Goal: Task Accomplishment & Management: Manage account settings

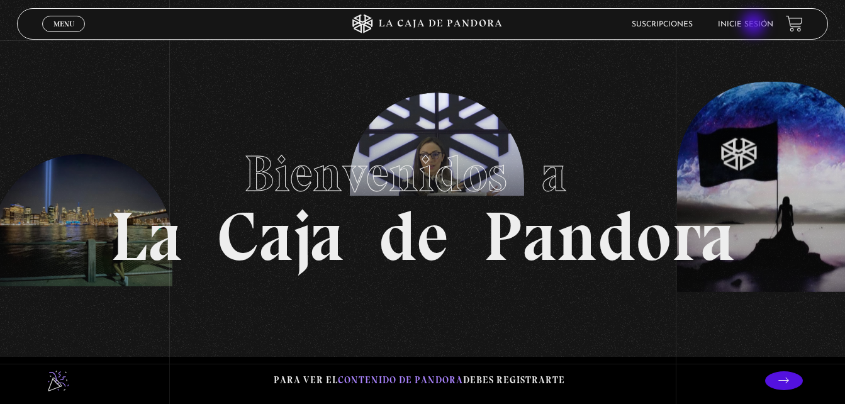
click at [755, 25] on link "Inicie sesión" at bounding box center [745, 25] width 55 height 8
click at [683, 26] on link "Suscripciones" at bounding box center [662, 25] width 61 height 8
click at [66, 24] on span "Menu" at bounding box center [63, 24] width 21 height 8
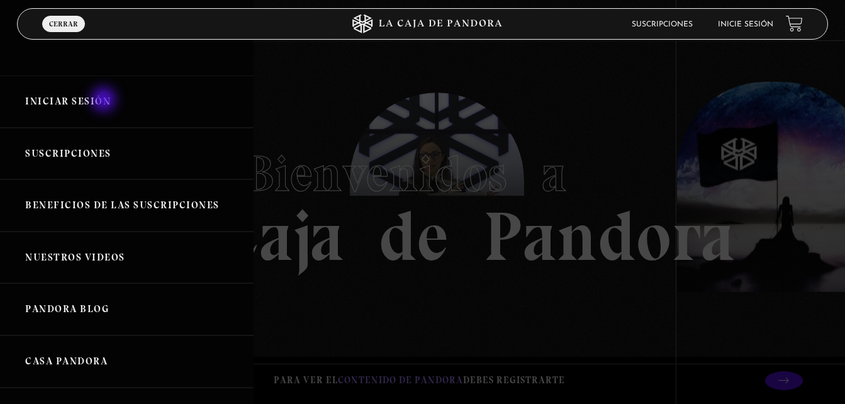
click at [105, 101] on link "Iniciar Sesión" at bounding box center [127, 102] width 254 height 52
click at [79, 146] on link "Suscripciones" at bounding box center [127, 154] width 254 height 52
click at [101, 260] on link "Nuestros Videos" at bounding box center [127, 258] width 254 height 52
click at [141, 104] on link "Iniciar Sesión" at bounding box center [127, 102] width 254 height 52
click at [72, 108] on link "Iniciar Sesión" at bounding box center [127, 102] width 254 height 52
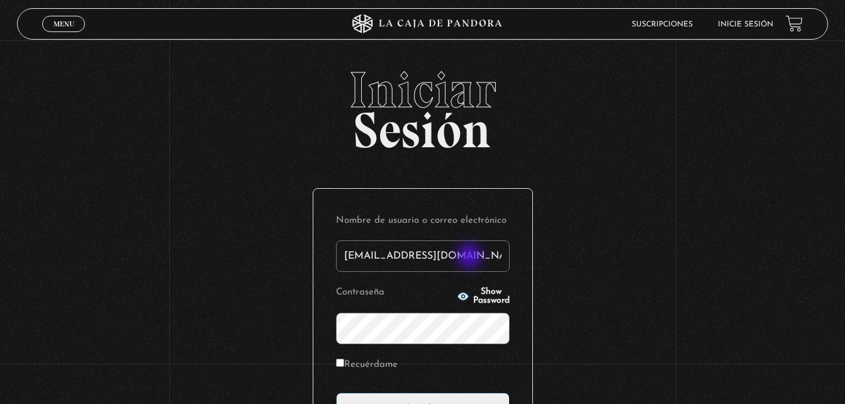
click at [471, 257] on input "jssjaffette32@gmail.com" at bounding box center [423, 255] width 174 height 31
type input "j"
type input "s"
type input "jssjaffette32@gmail.com"
click at [593, 262] on div "Iniciar Sesión Nombre de usuario o correo electrónico jssjaffette32@gmail.com C…" at bounding box center [422, 306] width 845 height 482
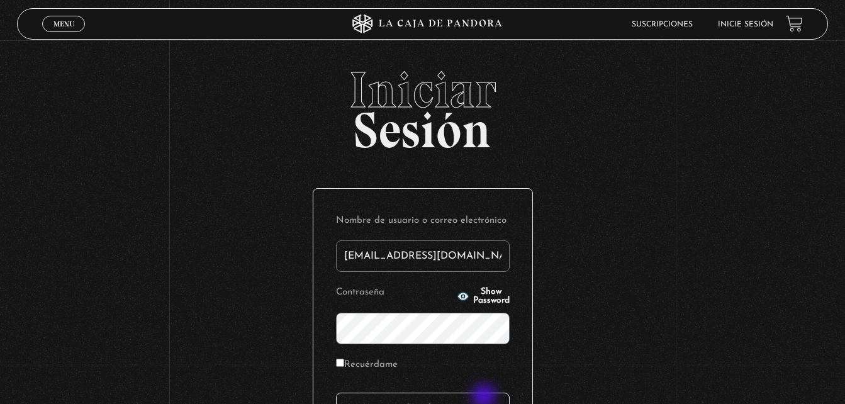
click at [485, 398] on input "Acceder" at bounding box center [423, 408] width 174 height 31
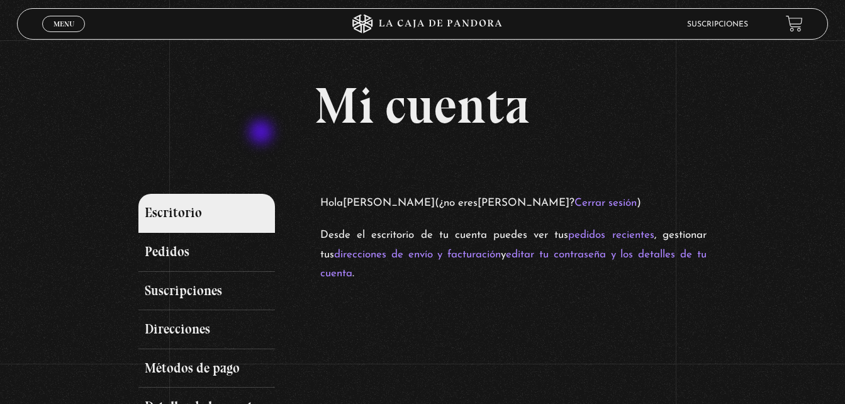
click at [262, 133] on div "Mi cuenta Escritorio Pedidos Suscripciones Direcciones Métodos de pago Detalles…" at bounding box center [422, 273] width 568 height 385
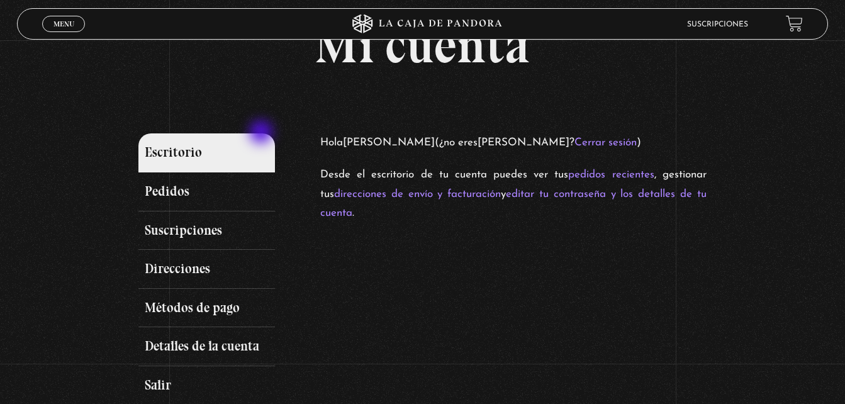
scroll to position [59, 0]
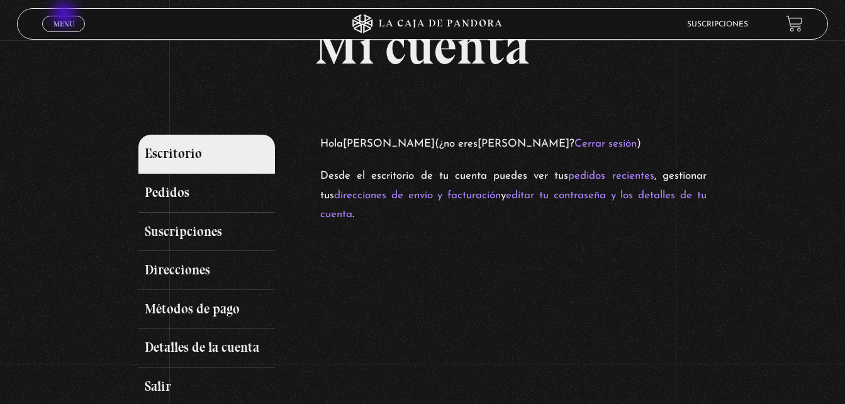
click at [65, 16] on link "Menu Cerrar" at bounding box center [63, 24] width 43 height 16
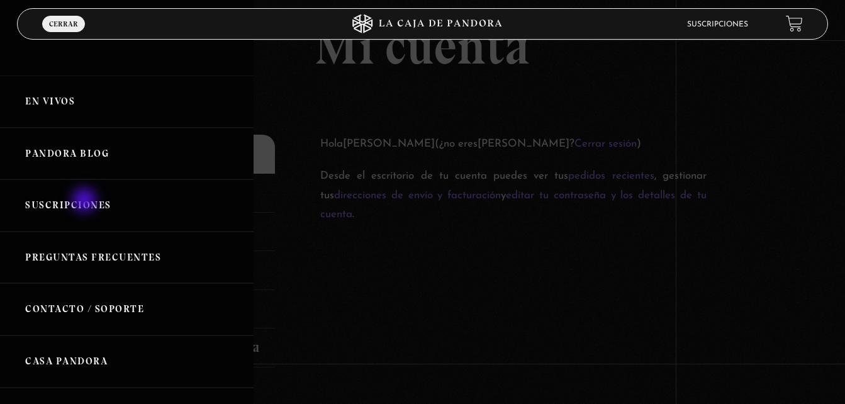
click at [86, 201] on link "Suscripciones" at bounding box center [127, 205] width 254 height 52
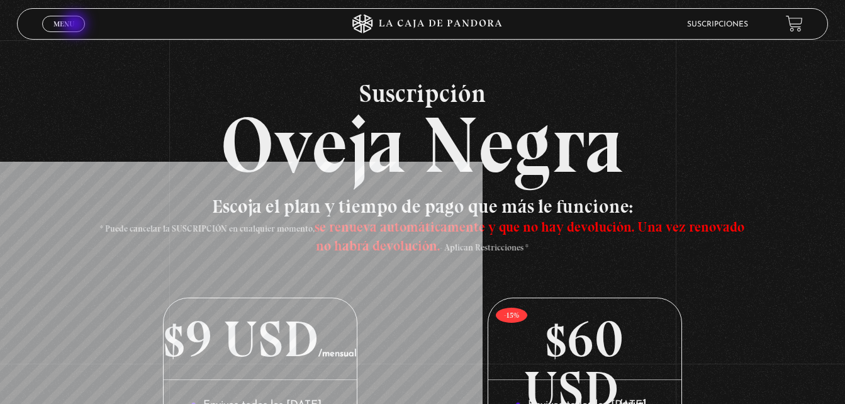
click at [76, 25] on link "Menu Cerrar" at bounding box center [63, 24] width 43 height 16
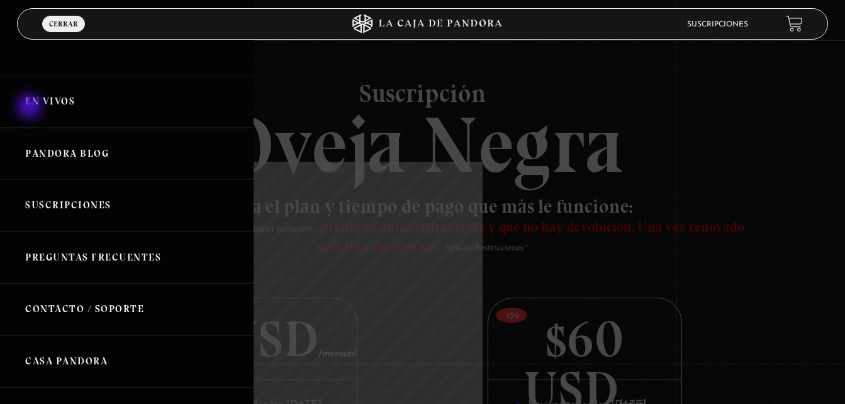
click at [31, 108] on link "En vivos" at bounding box center [127, 102] width 254 height 52
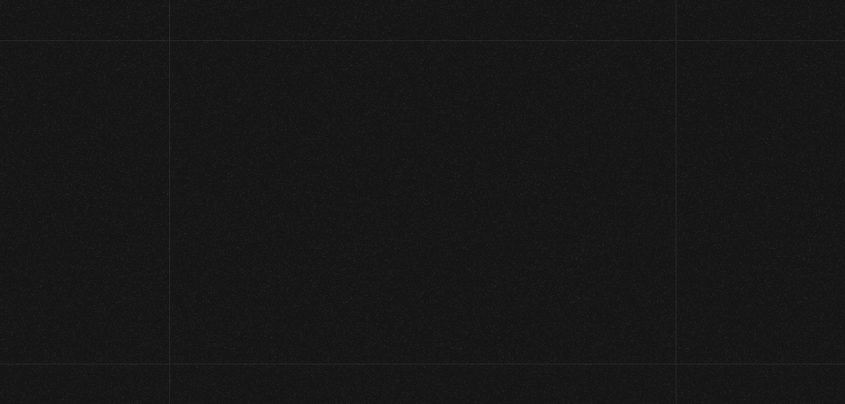
scroll to position [59, 0]
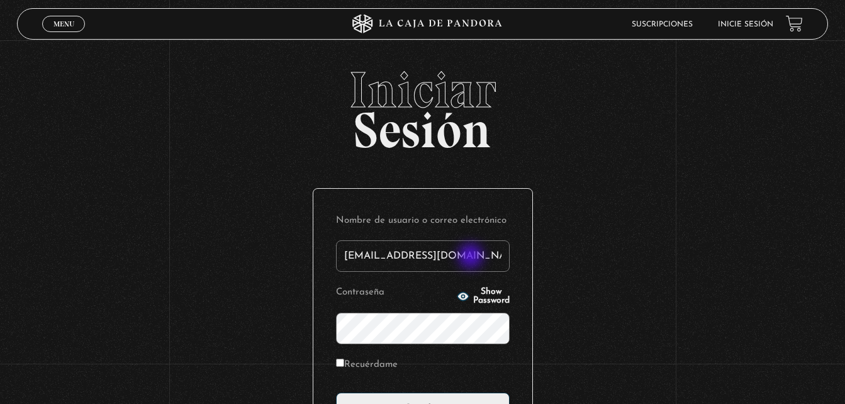
click at [472, 257] on input "[EMAIL_ADDRESS][DOMAIN_NAME]" at bounding box center [423, 255] width 174 height 31
click at [478, 254] on input "[EMAIL_ADDRESS][DOMAIN_NAME]" at bounding box center [423, 255] width 174 height 31
type input "j"
click at [395, 257] on input "Nombre de usuario o correo electrónico" at bounding box center [423, 255] width 174 height 31
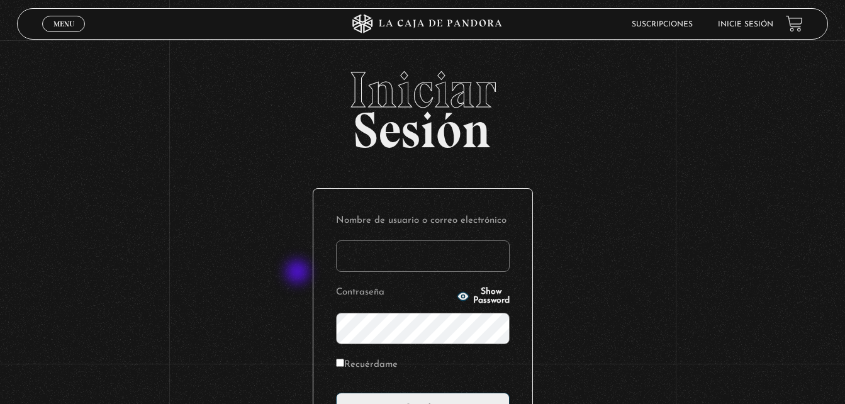
click at [299, 273] on div "Iniciar Sesión Nombre de usuario o correo electrónico Contraseña Show Password …" at bounding box center [422, 306] width 845 height 482
click at [298, 277] on div "Iniciar Sesión Nombre de usuario o correo electrónico Contraseña Show Password …" at bounding box center [422, 306] width 845 height 482
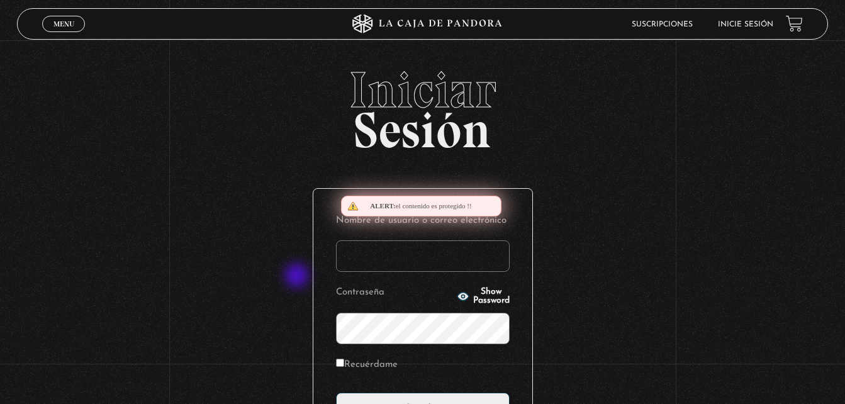
click at [298, 277] on div "Iniciar Sesión Nombre de usuario o correo electrónico Contraseña Show Password …" at bounding box center [422, 306] width 845 height 482
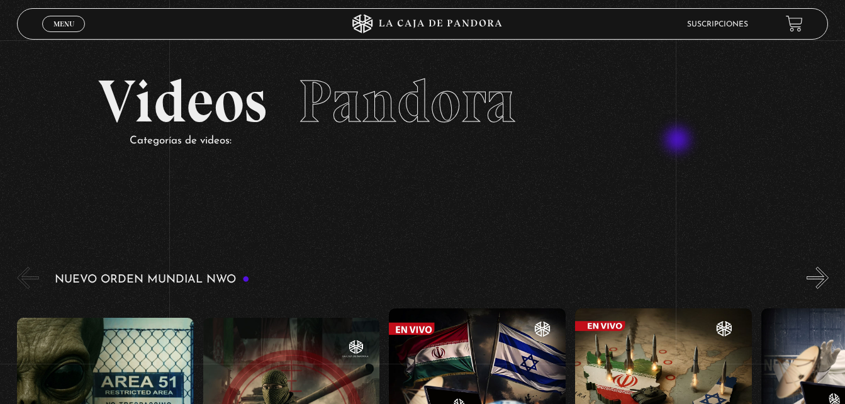
click at [679, 141] on p "Categorías de videos:" at bounding box center [438, 142] width 617 height 20
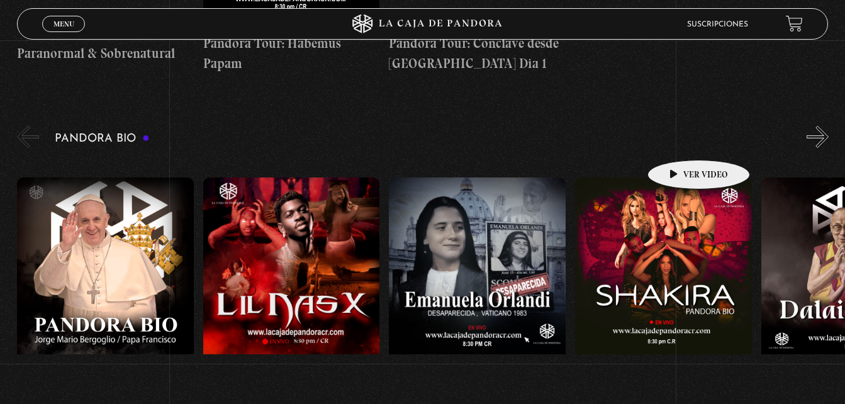
scroll to position [1233, 0]
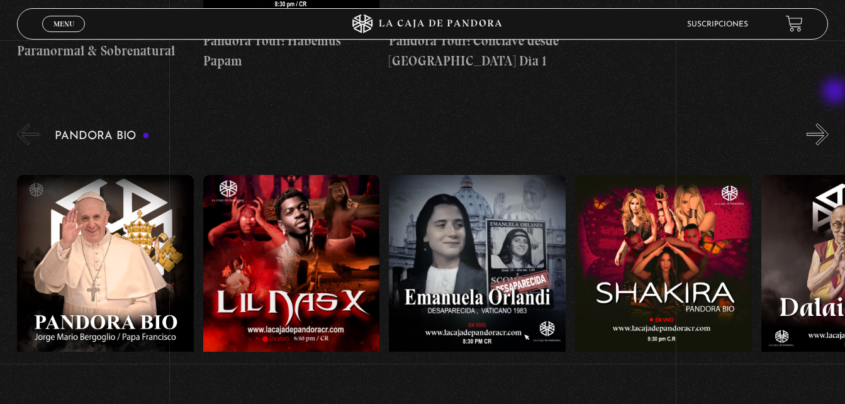
click at [829, 123] on button "»" at bounding box center [818, 134] width 22 height 22
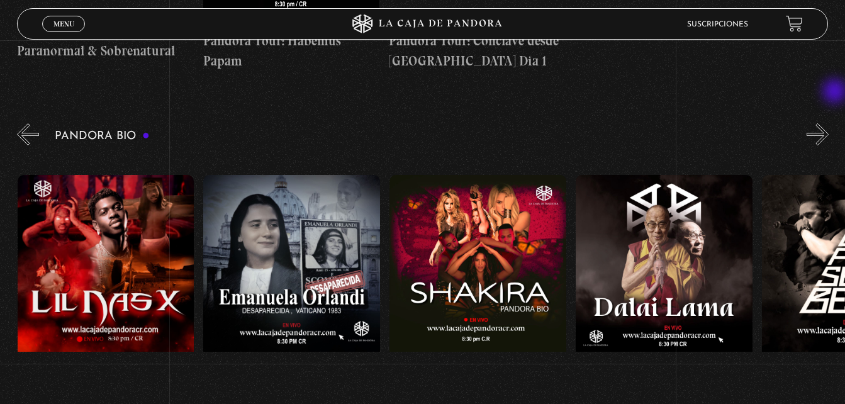
scroll to position [0, 186]
click at [829, 123] on button "»" at bounding box center [818, 134] width 22 height 22
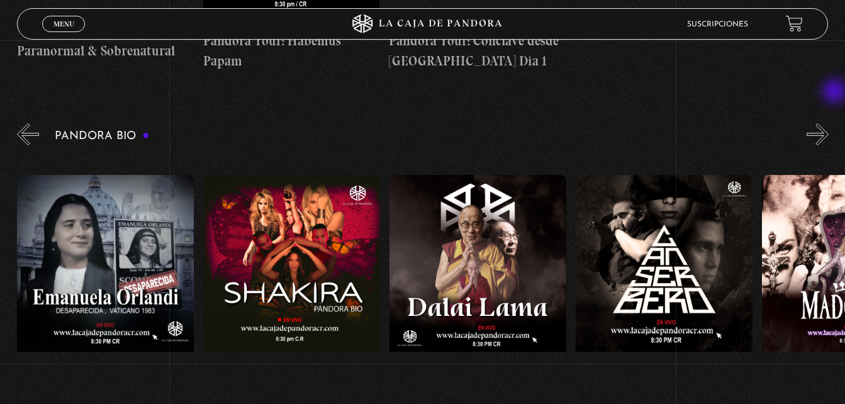
click at [829, 123] on button "»" at bounding box center [818, 134] width 22 height 22
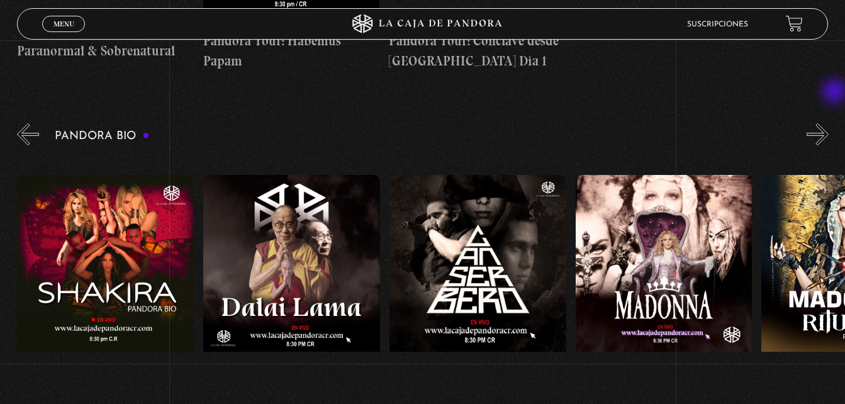
click at [829, 123] on button "»" at bounding box center [818, 134] width 22 height 22
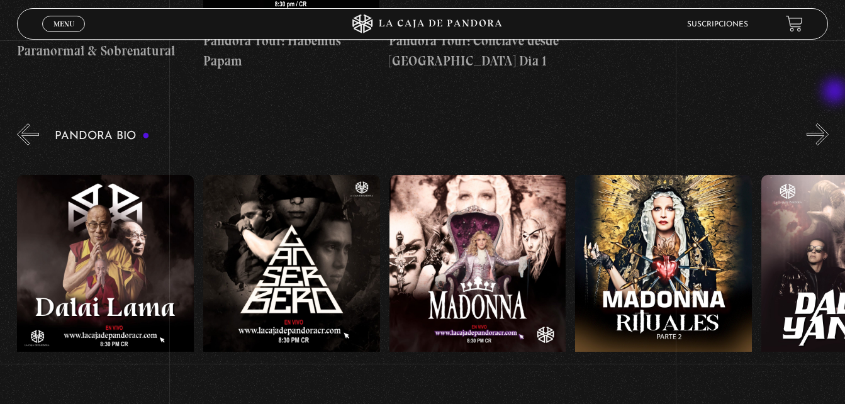
click at [829, 123] on button "»" at bounding box center [818, 134] width 22 height 22
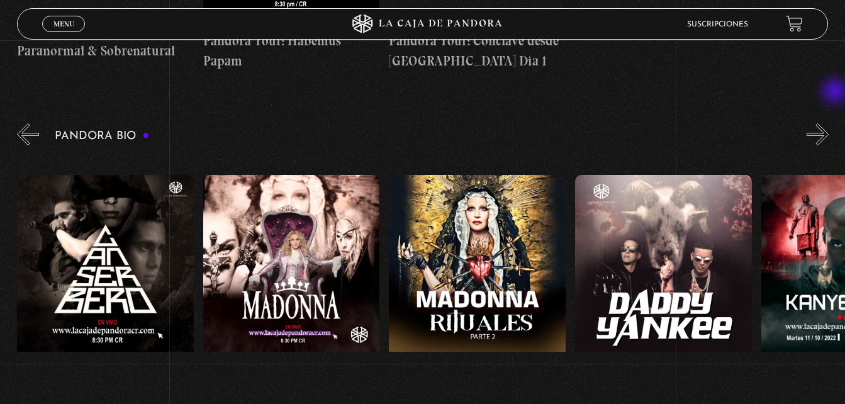
click at [829, 123] on button "»" at bounding box center [818, 134] width 22 height 22
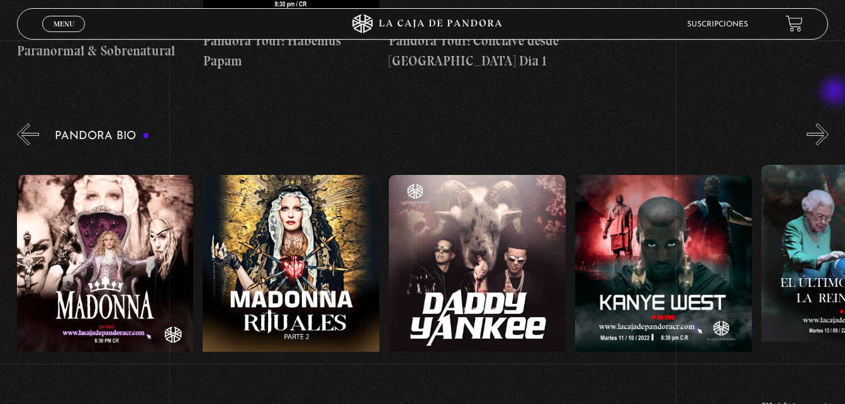
click at [829, 123] on button "»" at bounding box center [818, 134] width 22 height 22
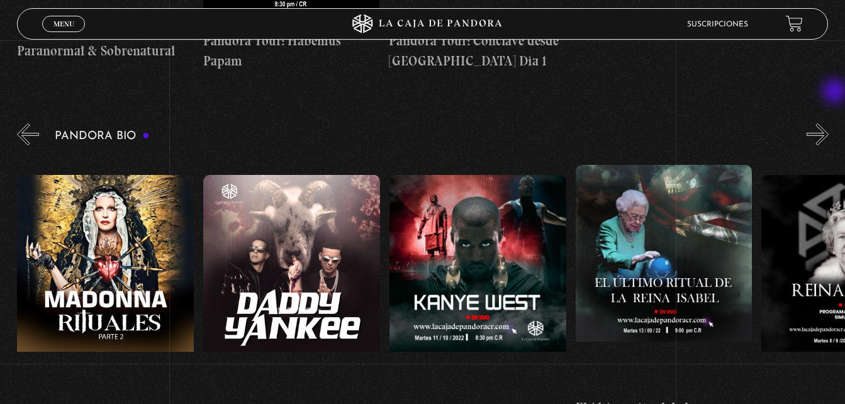
click at [829, 123] on button "»" at bounding box center [818, 134] width 22 height 22
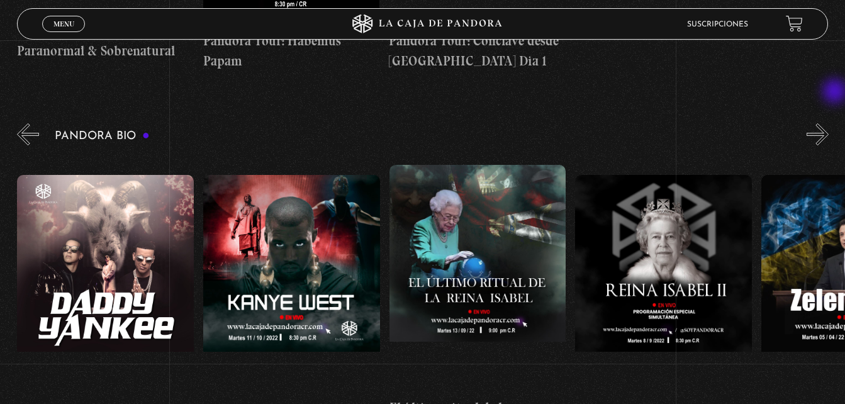
click at [829, 123] on button "»" at bounding box center [818, 134] width 22 height 22
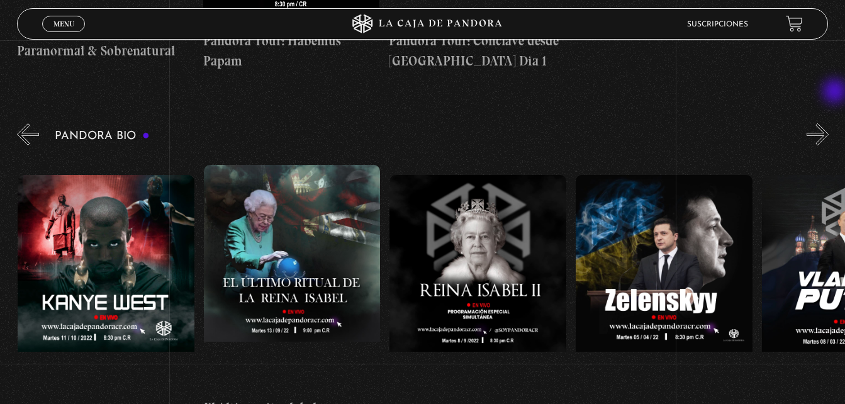
scroll to position [0, 1675]
click at [829, 123] on button "»" at bounding box center [818, 134] width 22 height 22
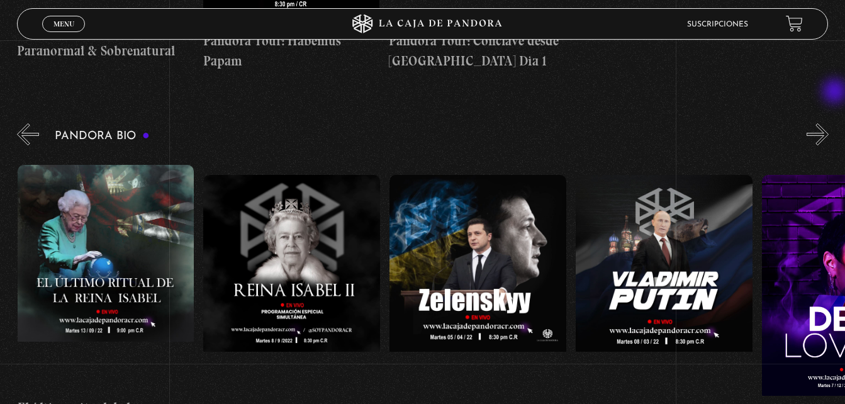
scroll to position [0, 1861]
click at [829, 123] on button "»" at bounding box center [818, 134] width 22 height 22
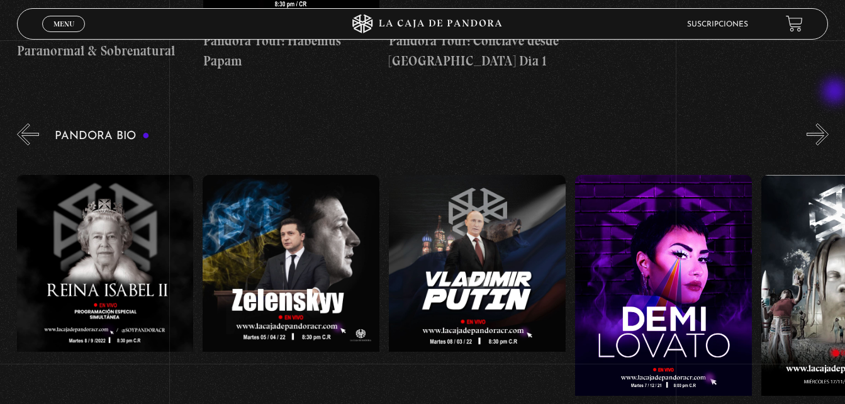
click at [829, 123] on button "»" at bounding box center [818, 134] width 22 height 22
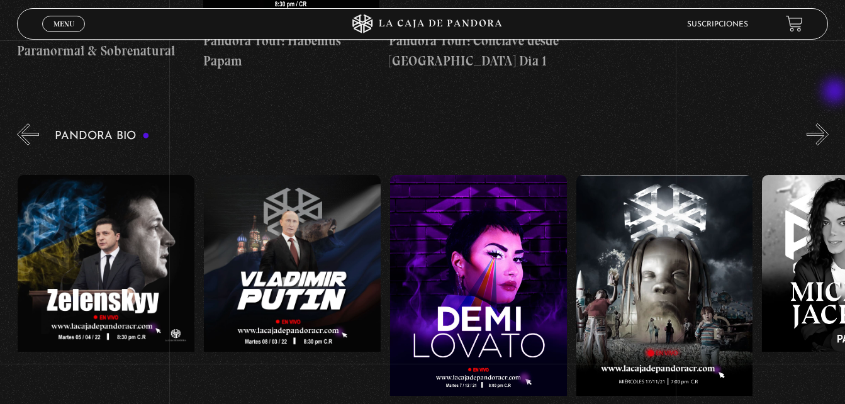
scroll to position [0, 2233]
click at [829, 123] on button "»" at bounding box center [818, 134] width 22 height 22
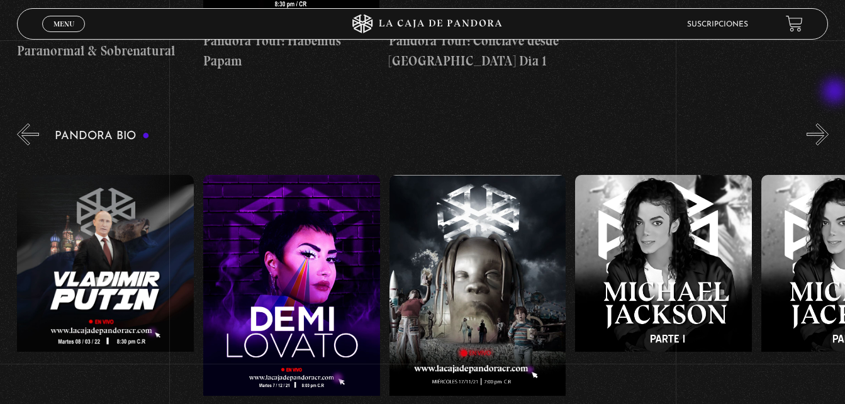
click at [829, 123] on button "»" at bounding box center [818, 134] width 22 height 22
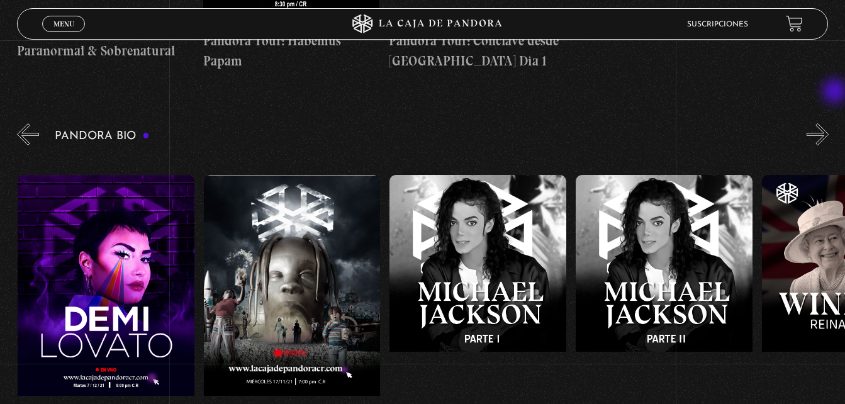
click at [829, 123] on button "»" at bounding box center [818, 134] width 22 height 22
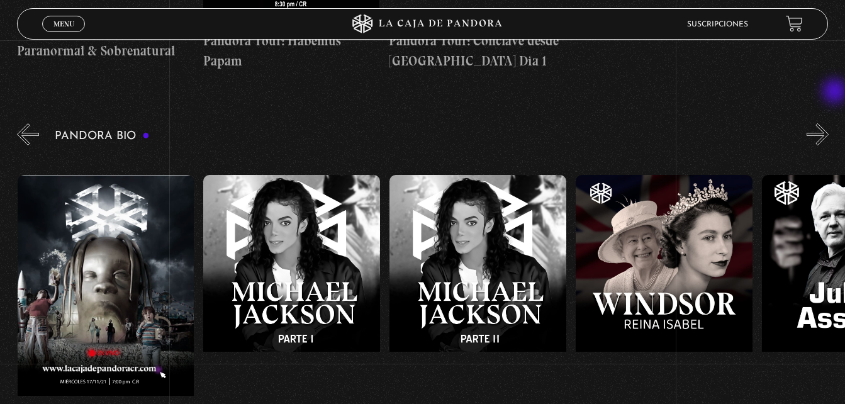
click at [829, 123] on button "»" at bounding box center [818, 134] width 22 height 22
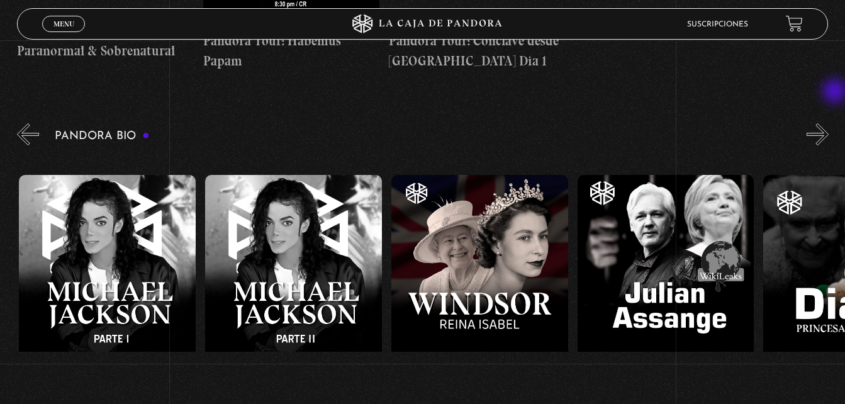
scroll to position [0, 2978]
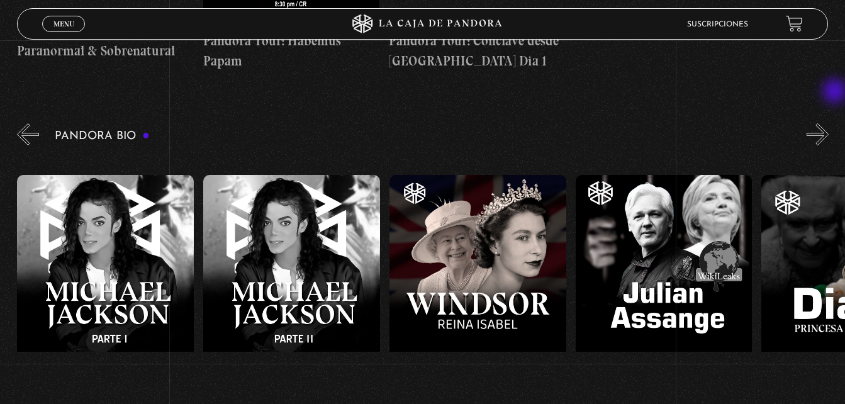
click at [829, 123] on button "»" at bounding box center [818, 134] width 22 height 22
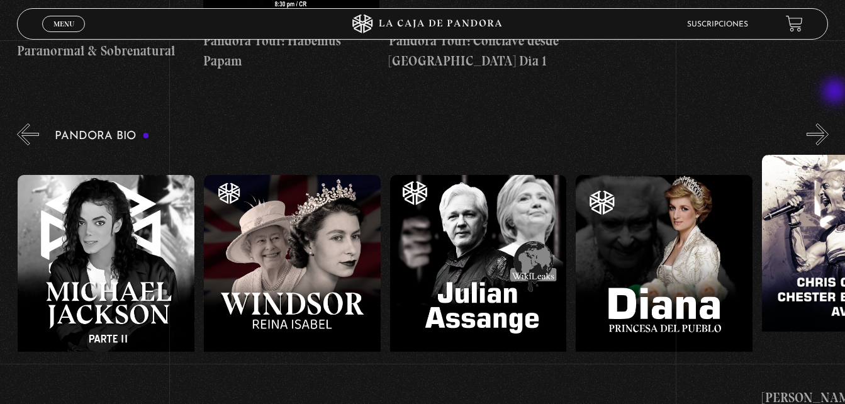
scroll to position [0, 3164]
click at [829, 123] on button "»" at bounding box center [818, 134] width 22 height 22
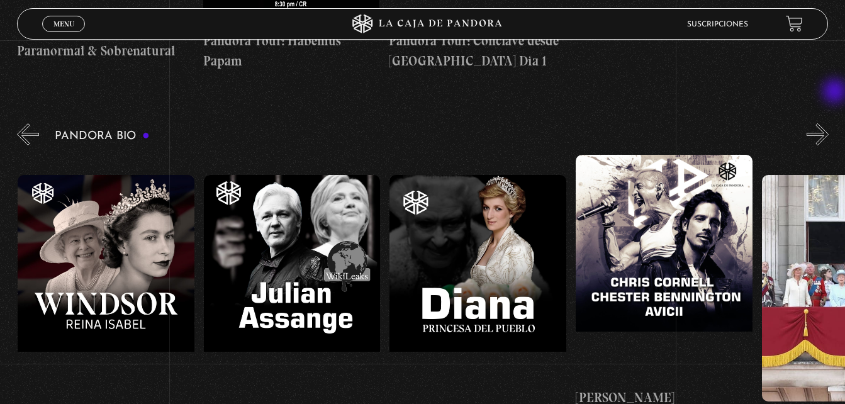
click at [829, 123] on button "»" at bounding box center [818, 134] width 22 height 22
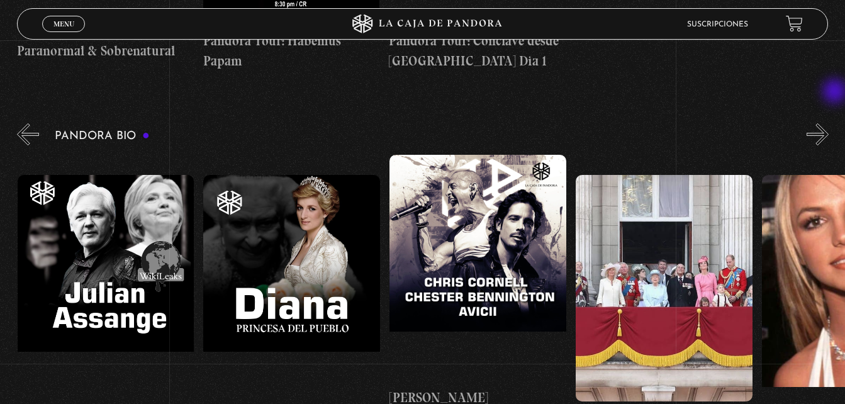
click at [829, 123] on button "»" at bounding box center [818, 134] width 22 height 22
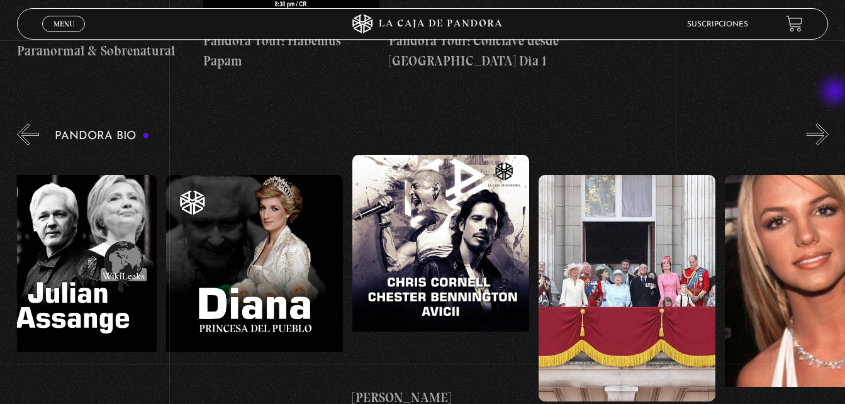
scroll to position [0, 3630]
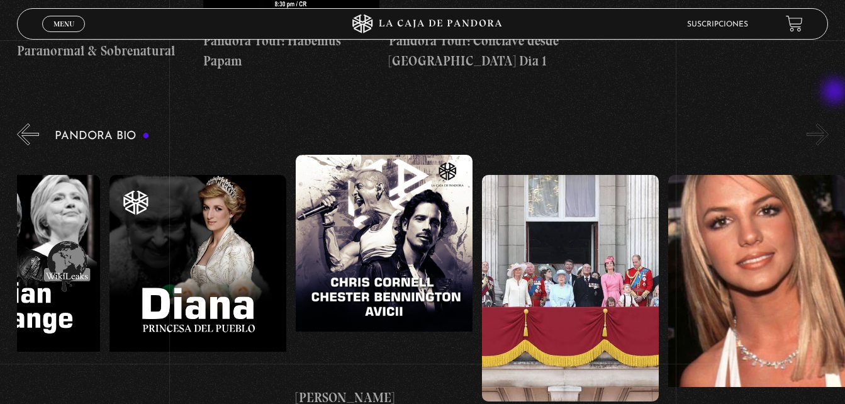
click at [829, 123] on button "»" at bounding box center [818, 134] width 22 height 22
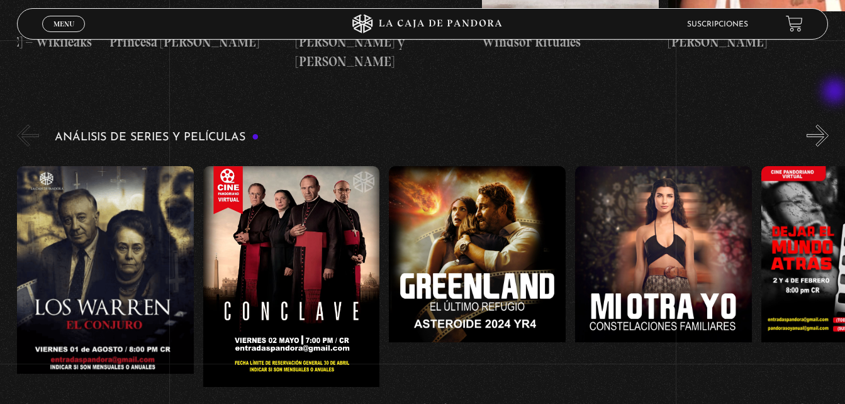
scroll to position [1611, 0]
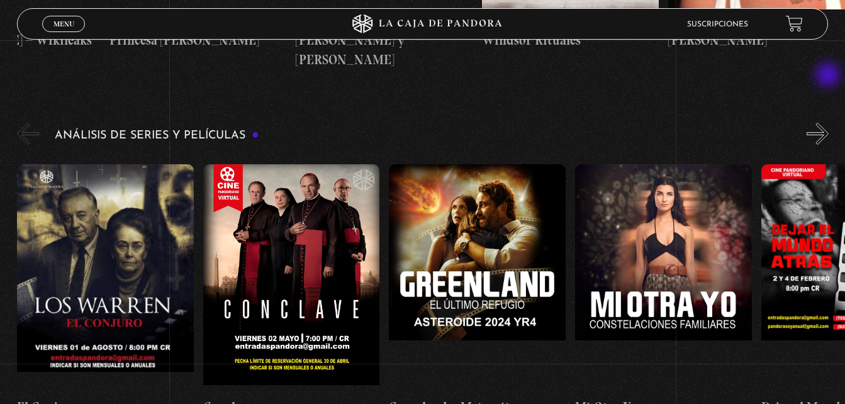
click at [829, 123] on button "»" at bounding box center [818, 134] width 22 height 22
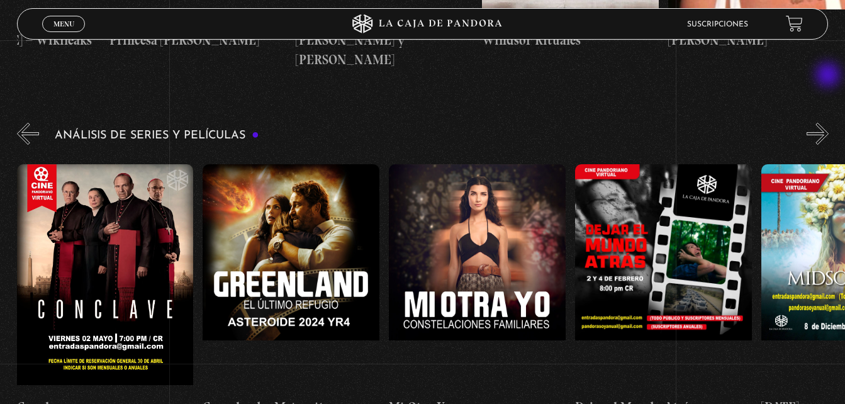
click at [829, 123] on button "»" at bounding box center [818, 134] width 22 height 22
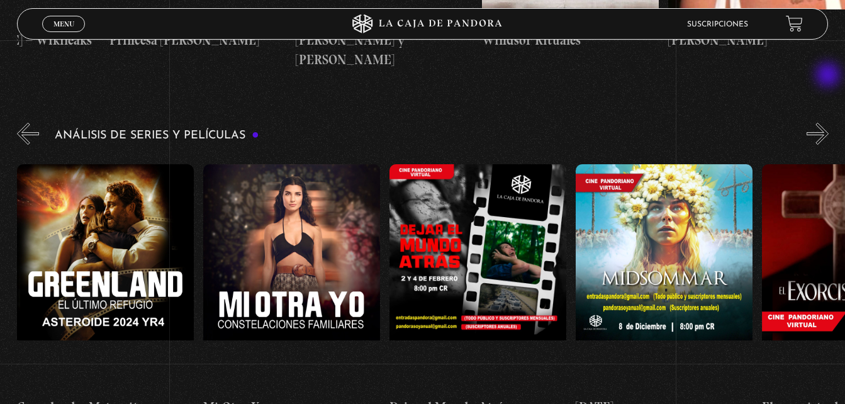
scroll to position [0, 373]
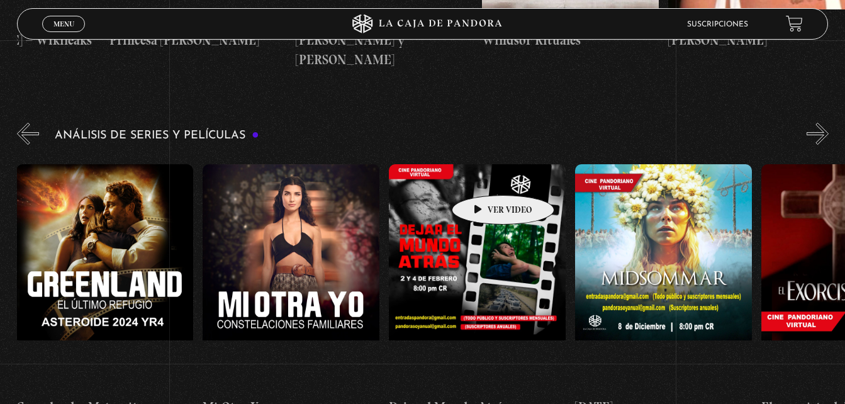
click at [483, 176] on figure at bounding box center [477, 277] width 177 height 227
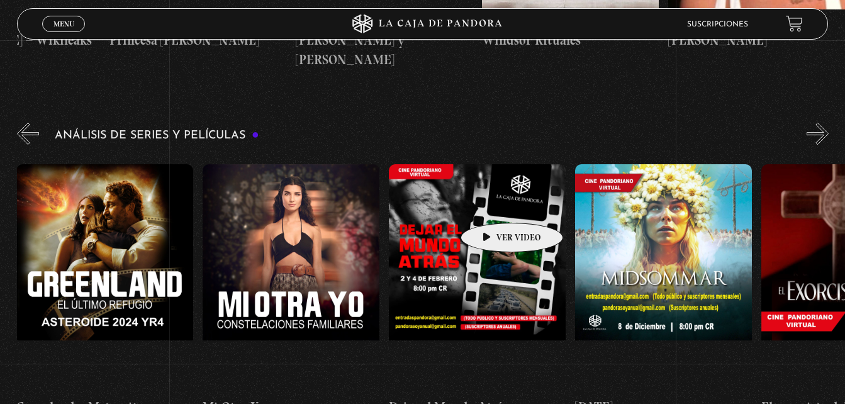
click at [492, 204] on figure at bounding box center [477, 277] width 177 height 227
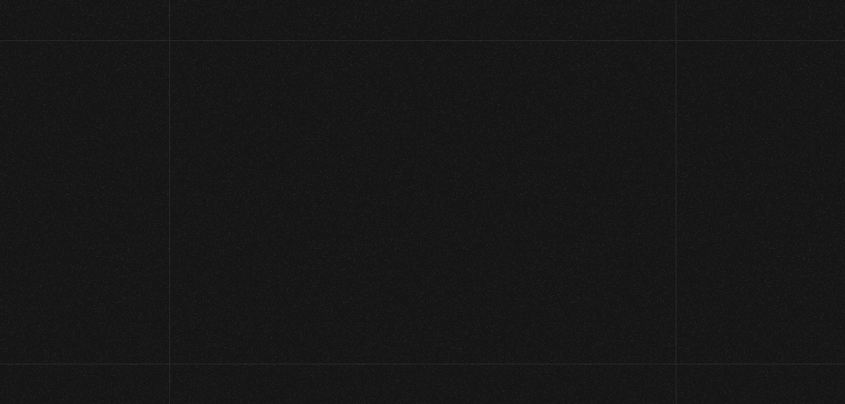
scroll to position [1611, 0]
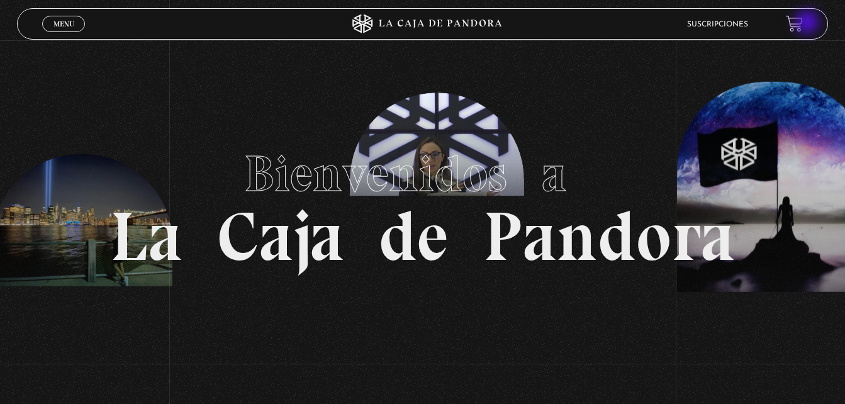
click at [803, 23] on link at bounding box center [794, 23] width 17 height 17
click at [65, 16] on link "Menu Cerrar" at bounding box center [63, 24] width 43 height 16
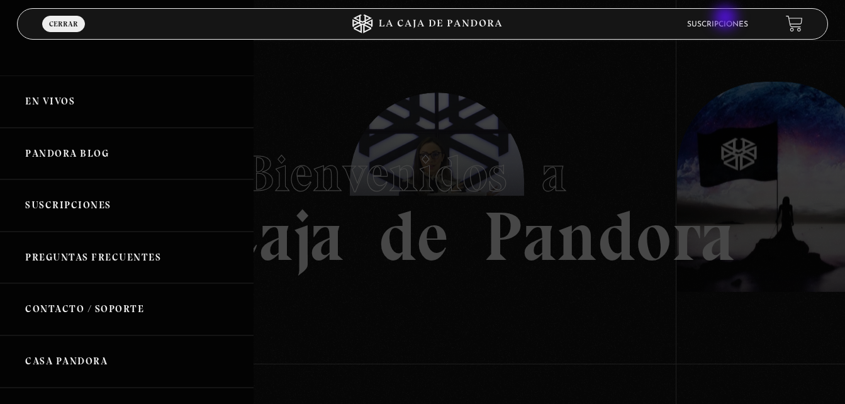
click at [727, 19] on li "Suscripciones" at bounding box center [717, 24] width 61 height 20
click at [725, 28] on link "Suscripciones" at bounding box center [717, 25] width 61 height 8
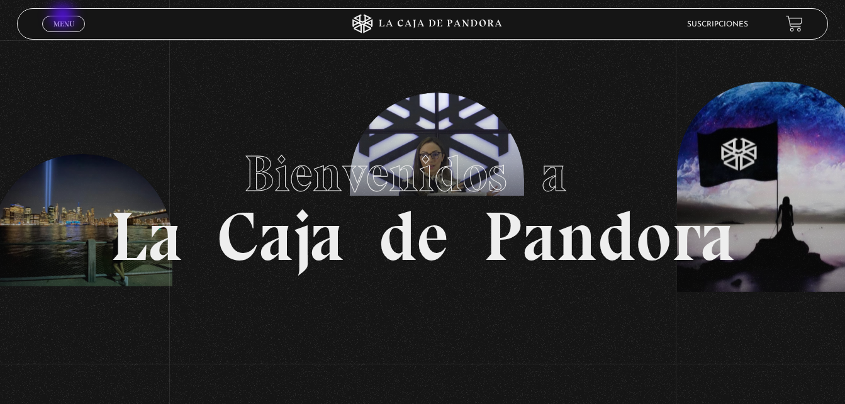
click at [64, 17] on link "Menu Cerrar" at bounding box center [63, 24] width 43 height 16
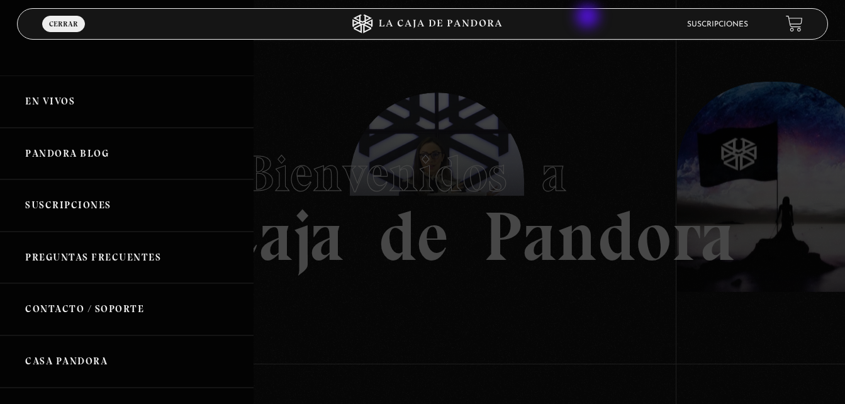
click at [589, 18] on div "Suscripciones" at bounding box center [676, 24] width 254 height 20
click at [593, 53] on div at bounding box center [422, 202] width 845 height 404
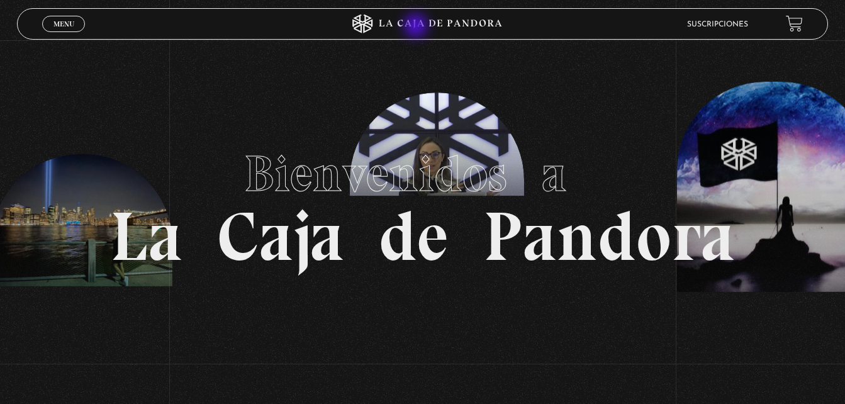
click at [417, 27] on icon at bounding box center [423, 23] width 254 height 19
click at [70, 28] on link "Menu Cerrar" at bounding box center [63, 24] width 43 height 16
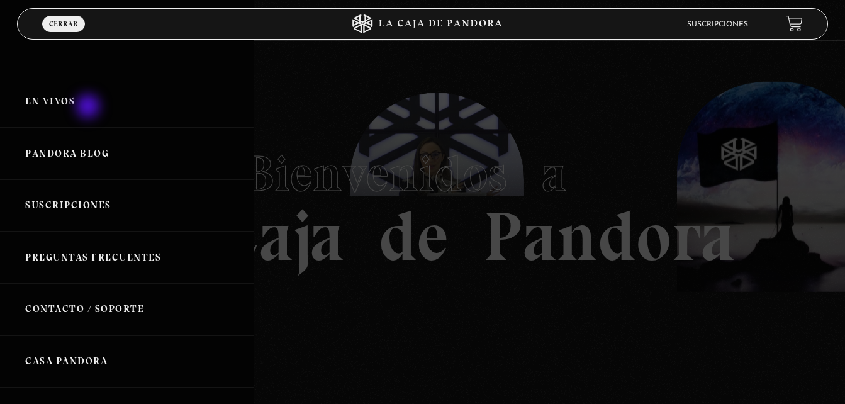
click at [89, 108] on link "En vivos" at bounding box center [127, 102] width 254 height 52
